Goal: Task Accomplishment & Management: Use online tool/utility

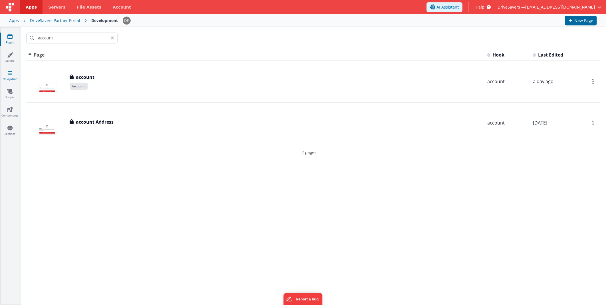
click at [12, 72] on link "Navigation" at bounding box center [10, 75] width 21 height 11
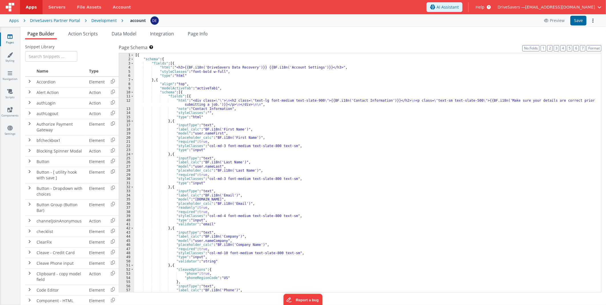
click at [288, 98] on div "[{ "schema" : { "fields" : [{ "html" : "<h3>{{BF.i18n('DriveSavers Data Recover…" at bounding box center [365, 176] width 462 height 247
click at [285, 108] on div "[{ "schema" : { "fields" : [{ "html" : "<h3>{{BF.i18n('DriveSavers Data Recover…" at bounding box center [365, 176] width 462 height 247
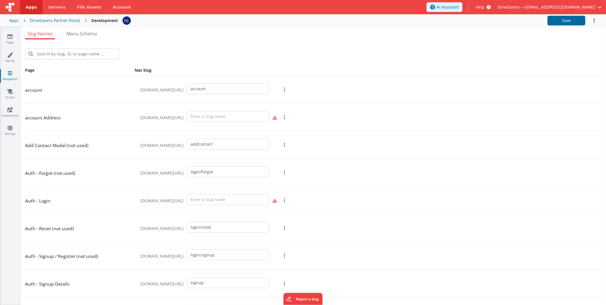
click at [137, 92] on span "devpartners.drivesavers.com/#/" at bounding box center [162, 90] width 50 height 22
click at [14, 34] on link "Pages" at bounding box center [10, 39] width 21 height 11
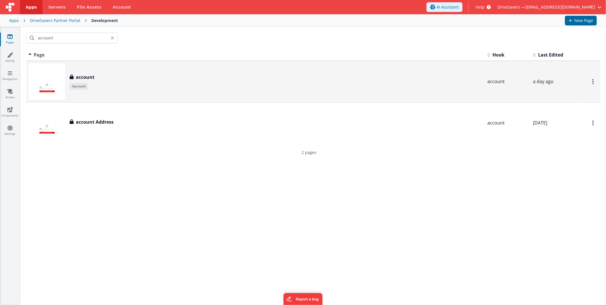
click at [106, 93] on div "account account /account" at bounding box center [256, 81] width 454 height 37
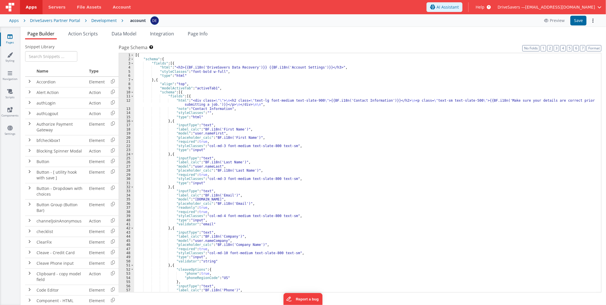
click at [278, 41] on div "Snippet Library Name Type Accordion Element Alert Action Action authLogin Actio…" at bounding box center [314, 176] width 586 height 275
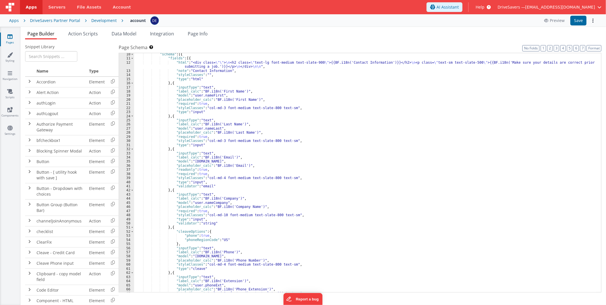
scroll to position [38, 0]
click at [491, 5] on icon at bounding box center [488, 7] width 6 height 6
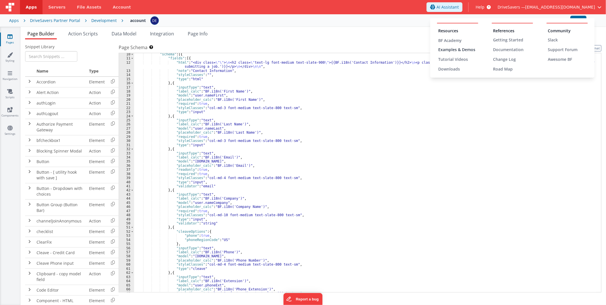
click at [457, 47] on div "Examples & Demos" at bounding box center [458, 50] width 40 height 6
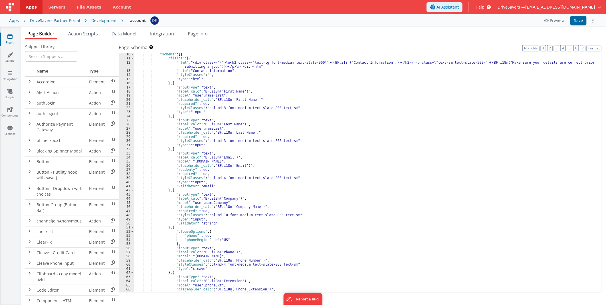
click at [206, 115] on div ""schema" : [{ "fields" : [{ "html" : "<div class= \"\" > \n <h2 class= \" text-…" at bounding box center [365, 175] width 462 height 247
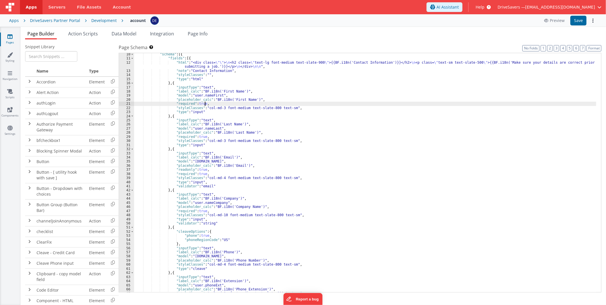
click at [213, 102] on div ""schema" : [{ "fields" : [{ "html" : "<div class= \"\" > \n <h2 class= \" text-…" at bounding box center [365, 175] width 462 height 247
click at [215, 105] on div ""schema" : [{ "fields" : [{ "html" : "<div class= \"\" > \n <h2 class= \" text-…" at bounding box center [365, 175] width 462 height 247
click at [292, 60] on div ""schema" : [{ "fields" : [{ "html" : "<div class= \"\" > \n <h2 class= \" text-…" at bounding box center [365, 175] width 462 height 247
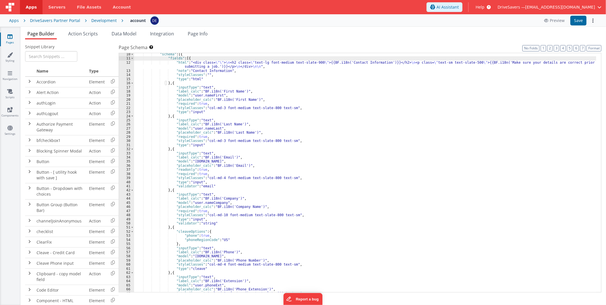
click at [291, 62] on div ""schema" : [{ "fields" : [{ "html" : "<div class= \"\" > \n <h2 class= \" text-…" at bounding box center [365, 175] width 462 height 247
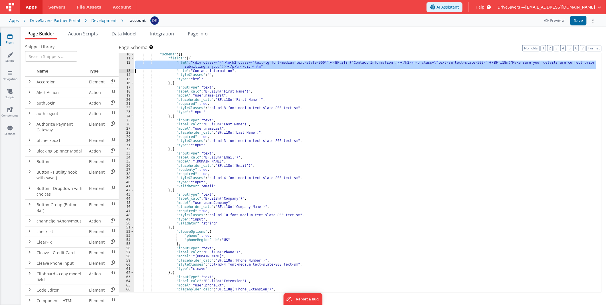
click at [121, 64] on div "12" at bounding box center [126, 65] width 15 height 8
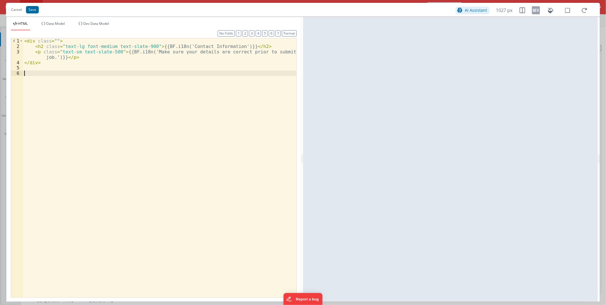
click at [182, 139] on div "< div class = "" > < h2 class = "text-lg font-medium text-slate-900" > {{BF.i18…" at bounding box center [159, 172] width 273 height 269
click at [12, 10] on button "Cancel" at bounding box center [16, 10] width 17 height 8
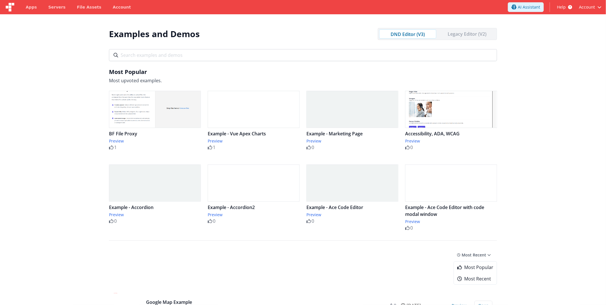
click at [262, 53] on input "text" at bounding box center [303, 55] width 388 height 12
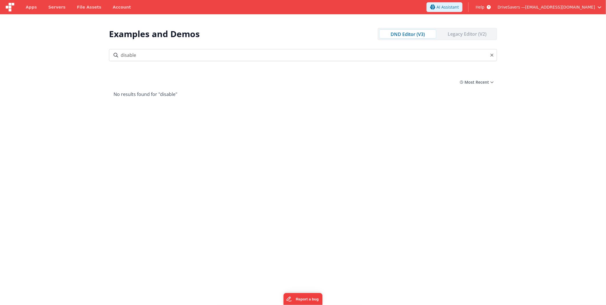
click at [203, 53] on input "disable" at bounding box center [303, 55] width 388 height 12
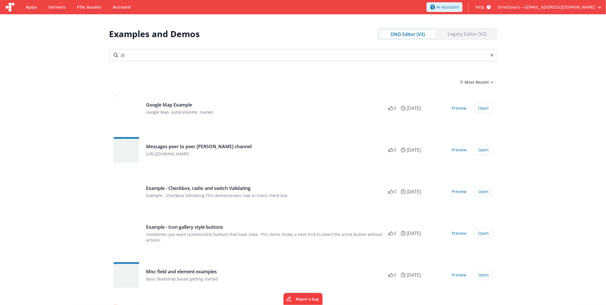
type input "d"
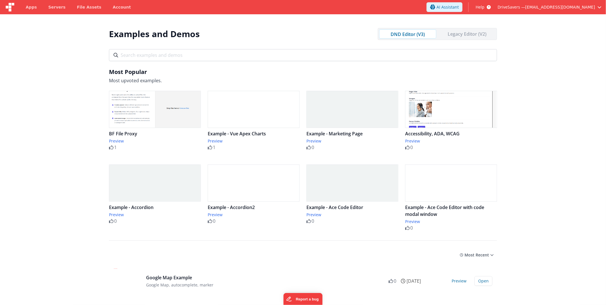
type input "f"
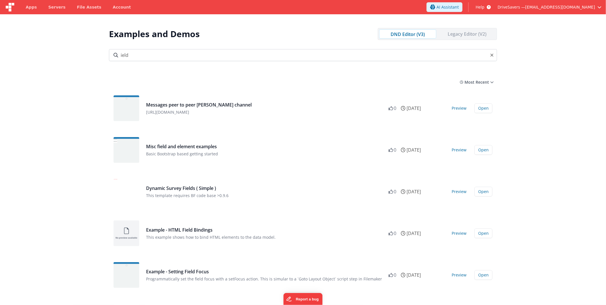
type input "ield"
click at [59, 111] on section "Examples and Demos DND Editor (V3) Legacy Editor (V2) All Files Getting Started…" at bounding box center [303, 166] width 606 height 305
click at [464, 151] on button "Preview" at bounding box center [459, 149] width 22 height 9
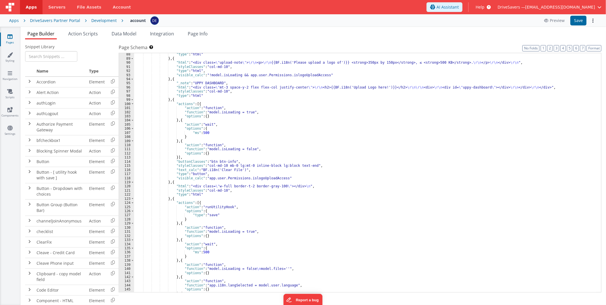
scroll to position [418, 0]
